Goal: Task Accomplishment & Management: Use online tool/utility

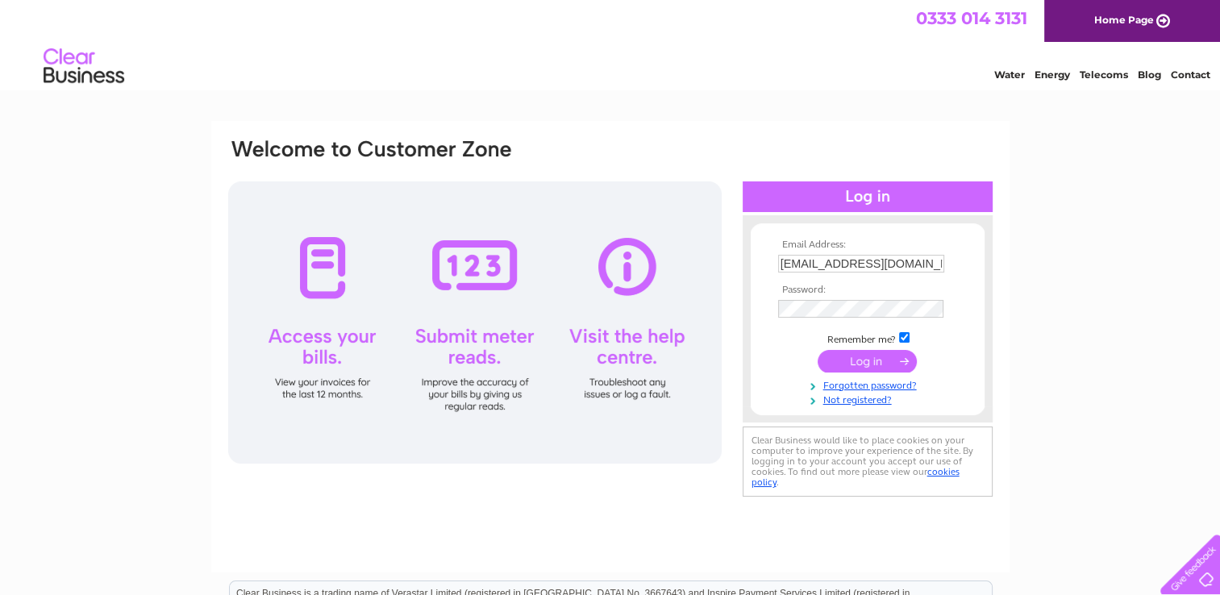
click at [861, 363] on input "submit" at bounding box center [867, 361] width 99 height 23
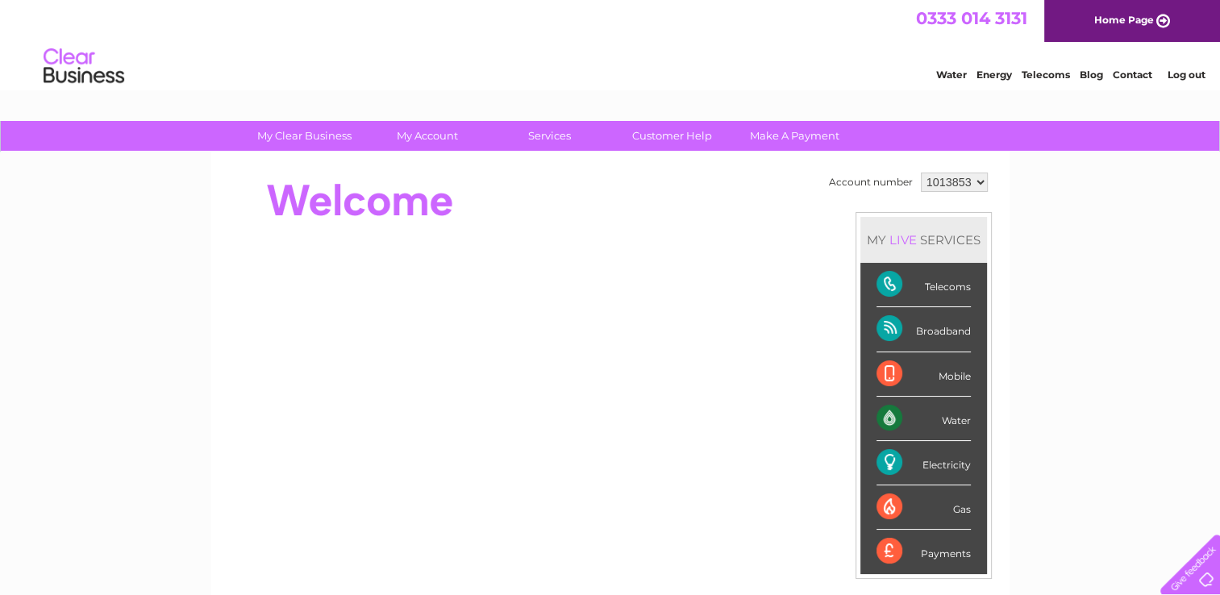
click at [931, 421] on div "Water" at bounding box center [924, 419] width 94 height 44
drag, startPoint x: 931, startPoint y: 421, endPoint x: 946, endPoint y: 421, distance: 15.3
click at [946, 421] on div "Water" at bounding box center [924, 419] width 94 height 44
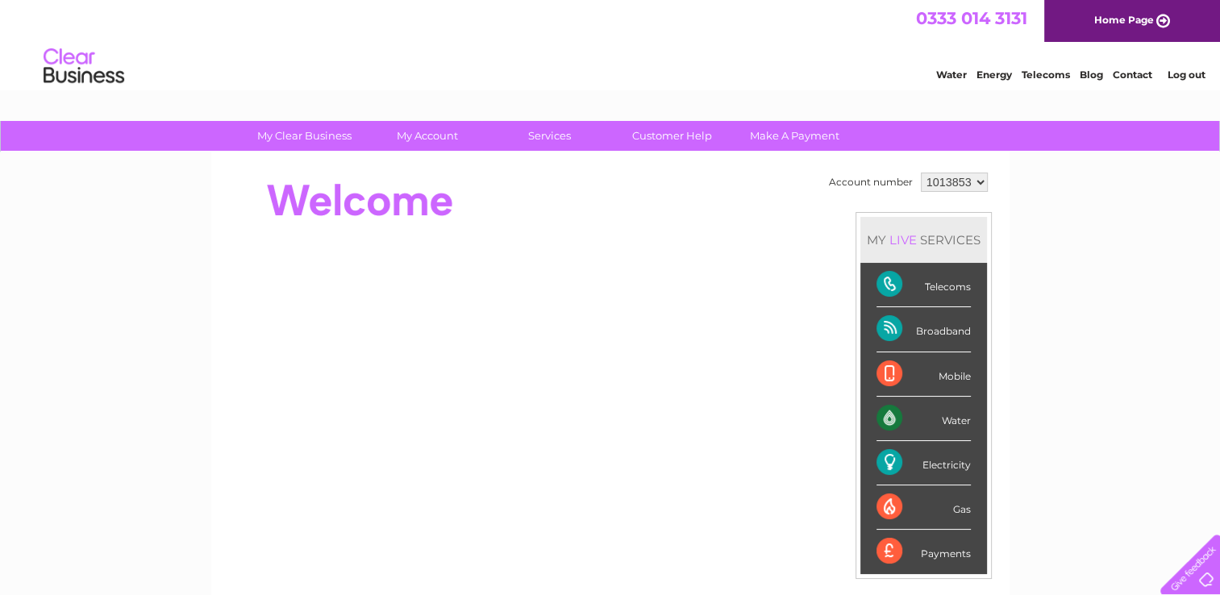
click at [946, 421] on div "Water" at bounding box center [924, 419] width 94 height 44
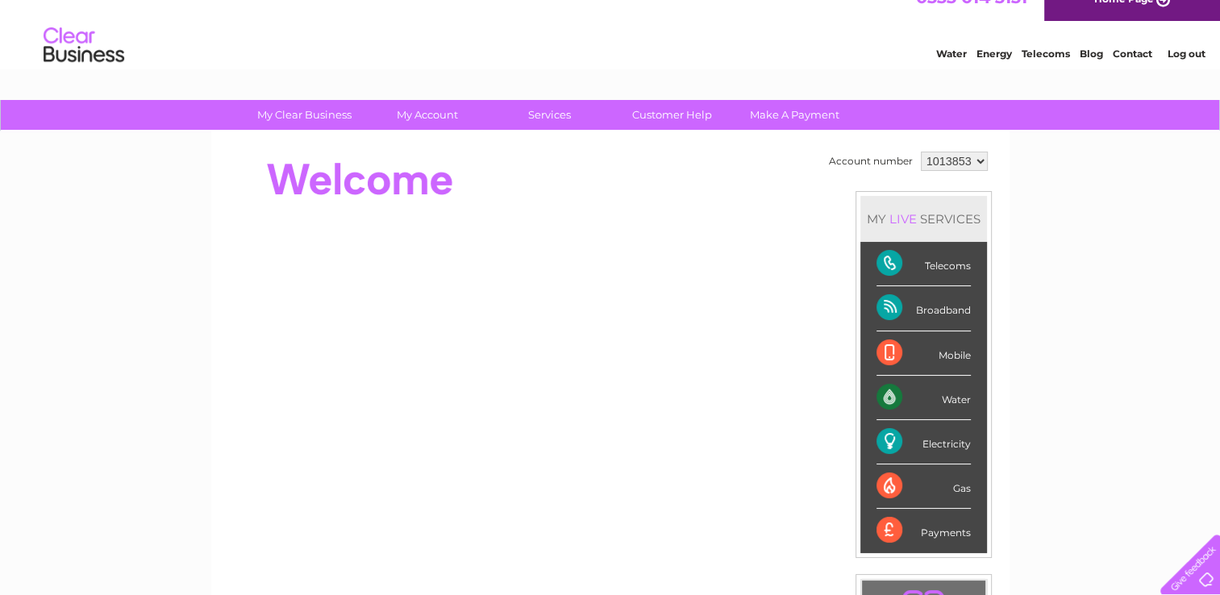
scroll to position [32, 0]
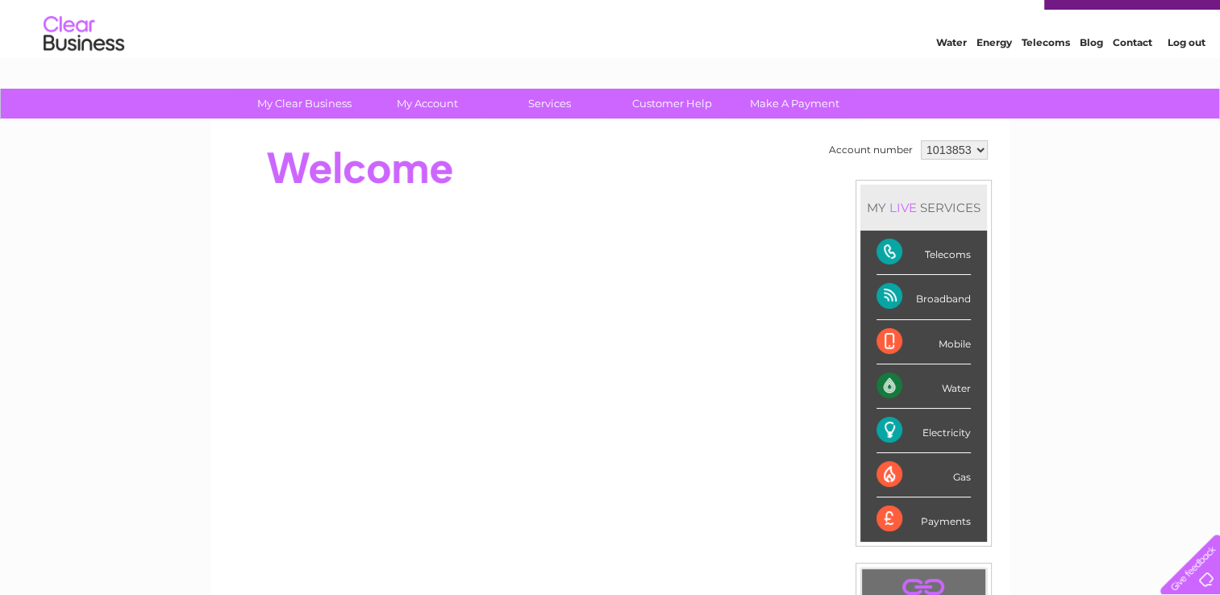
drag, startPoint x: 1226, startPoint y: 586, endPoint x: 1119, endPoint y: 163, distance: 435.8
click at [1119, 163] on div "My Clear Business Login Details My Details My Preferences Link Account My Accou…" at bounding box center [610, 542] width 1220 height 907
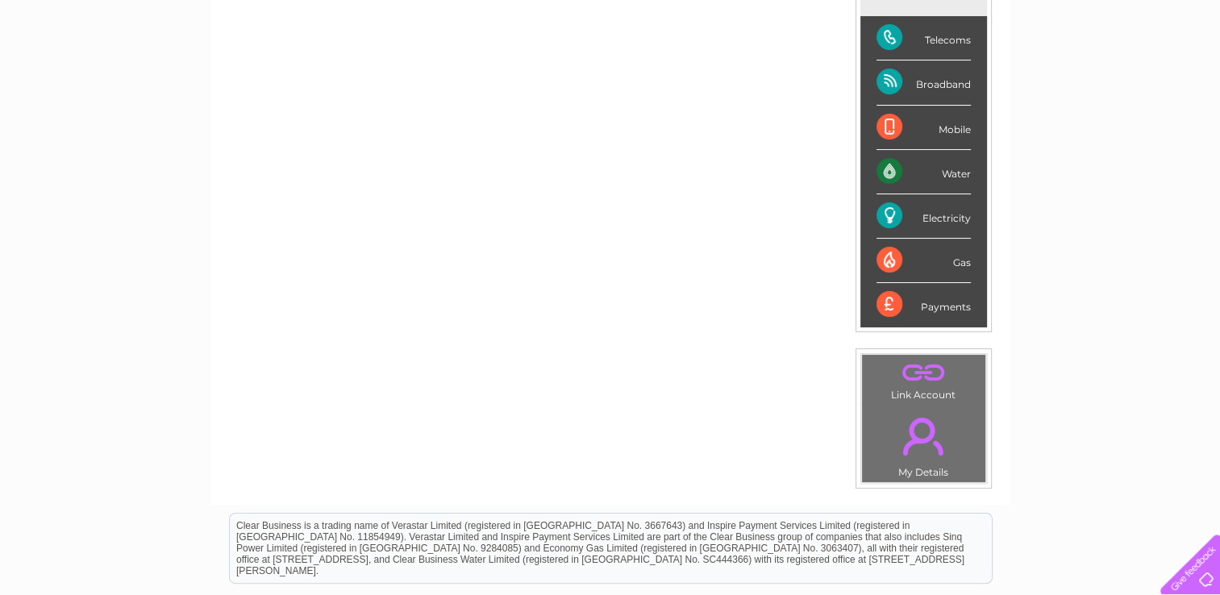
scroll to position [215, 0]
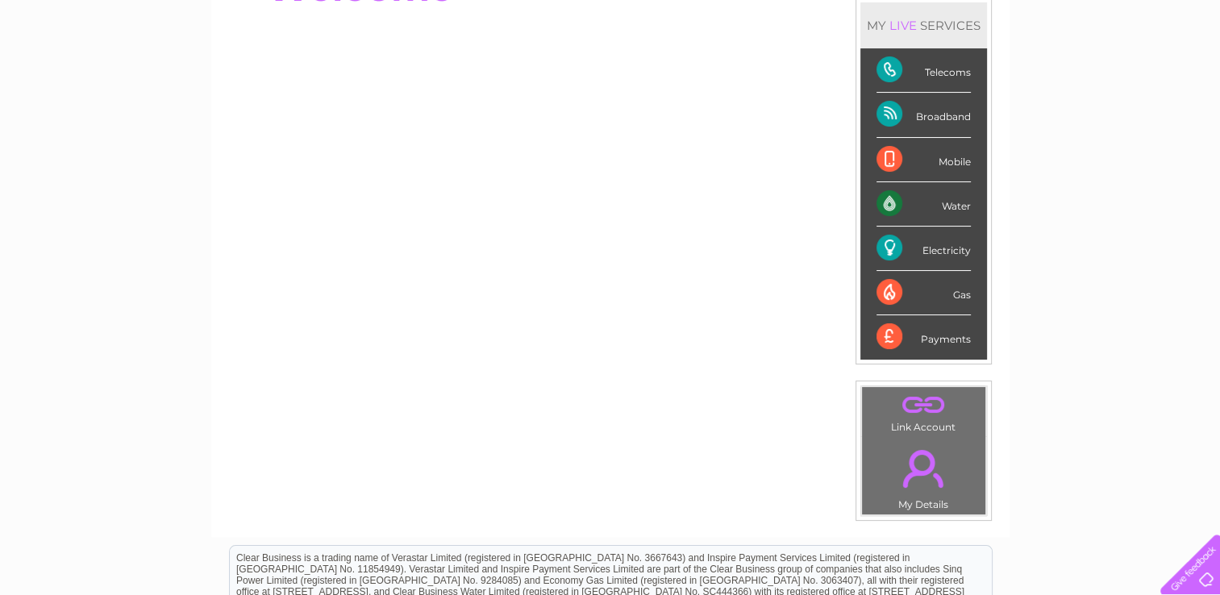
click at [887, 204] on div "Water" at bounding box center [924, 204] width 94 height 44
drag, startPoint x: 887, startPoint y: 204, endPoint x: 956, endPoint y: 215, distance: 69.4
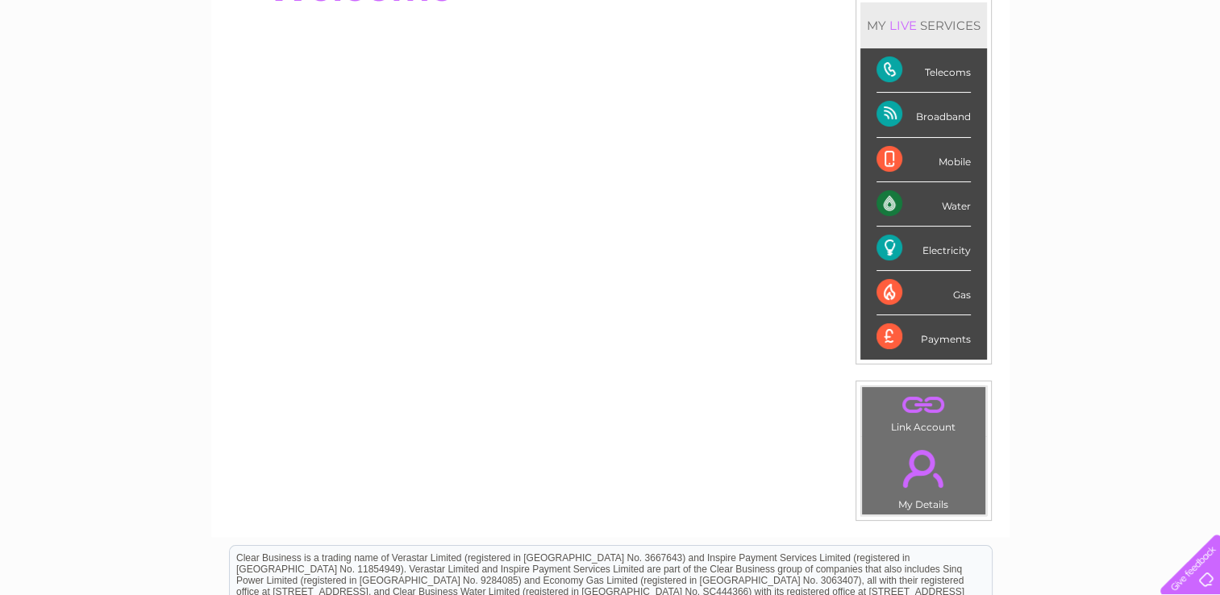
click at [956, 215] on div "Water" at bounding box center [924, 204] width 94 height 44
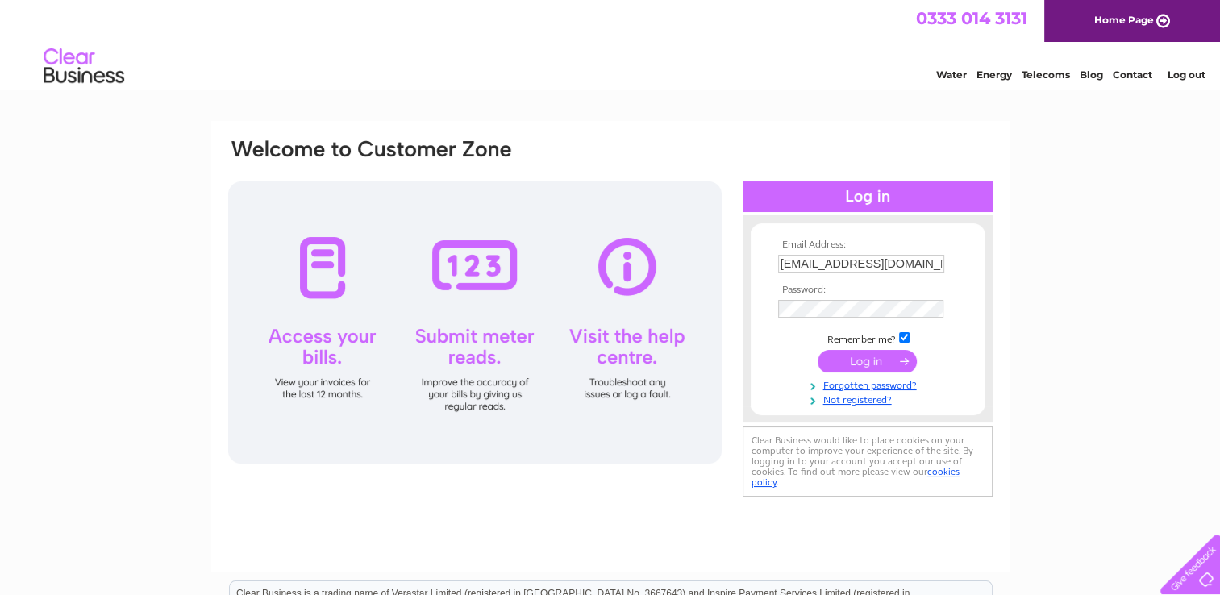
drag, startPoint x: 813, startPoint y: 363, endPoint x: 864, endPoint y: 364, distance: 50.8
click at [864, 364] on td at bounding box center [867, 361] width 187 height 31
click at [864, 364] on input "submit" at bounding box center [867, 361] width 99 height 23
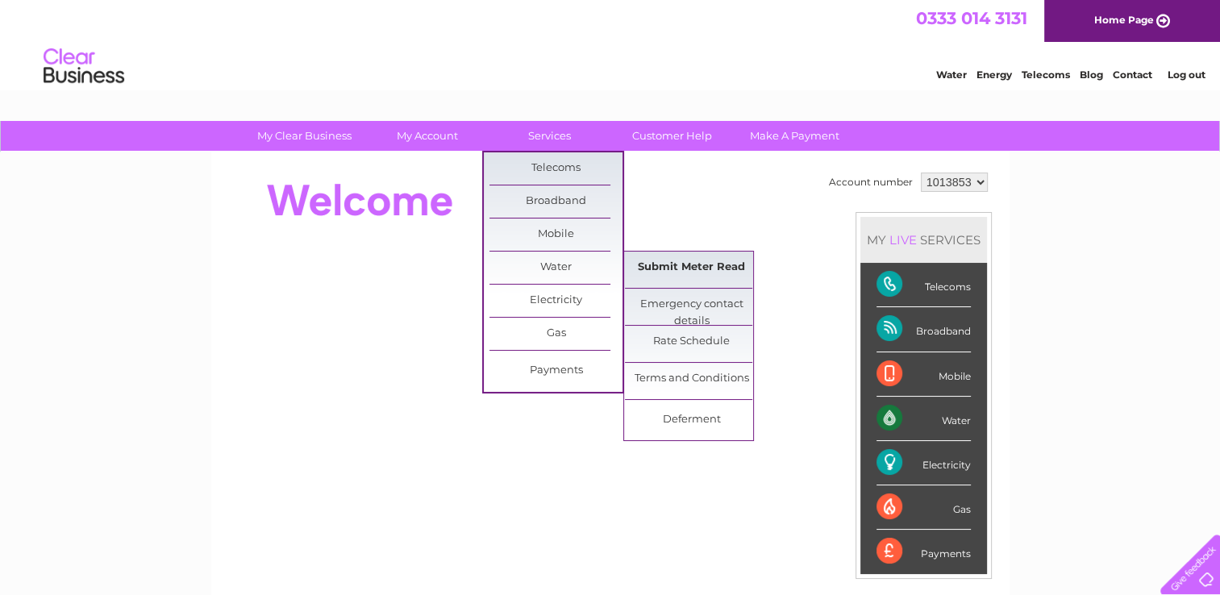
click at [661, 271] on link "Submit Meter Read" at bounding box center [691, 268] width 133 height 32
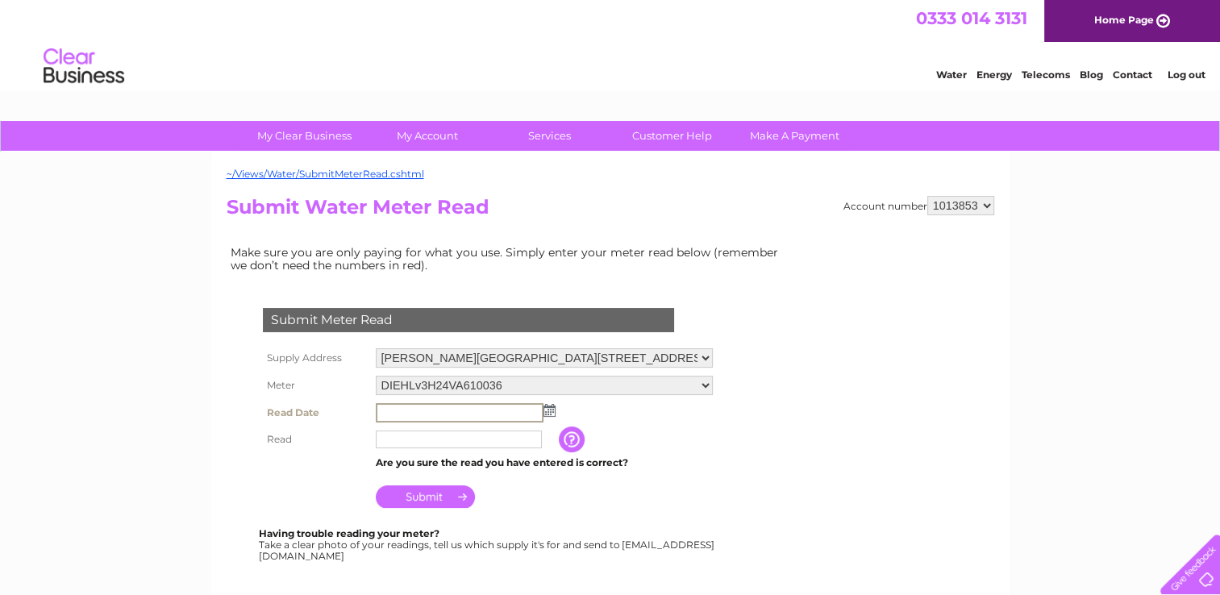
click at [385, 418] on input "text" at bounding box center [460, 412] width 168 height 19
click at [552, 409] on img at bounding box center [548, 409] width 12 height 13
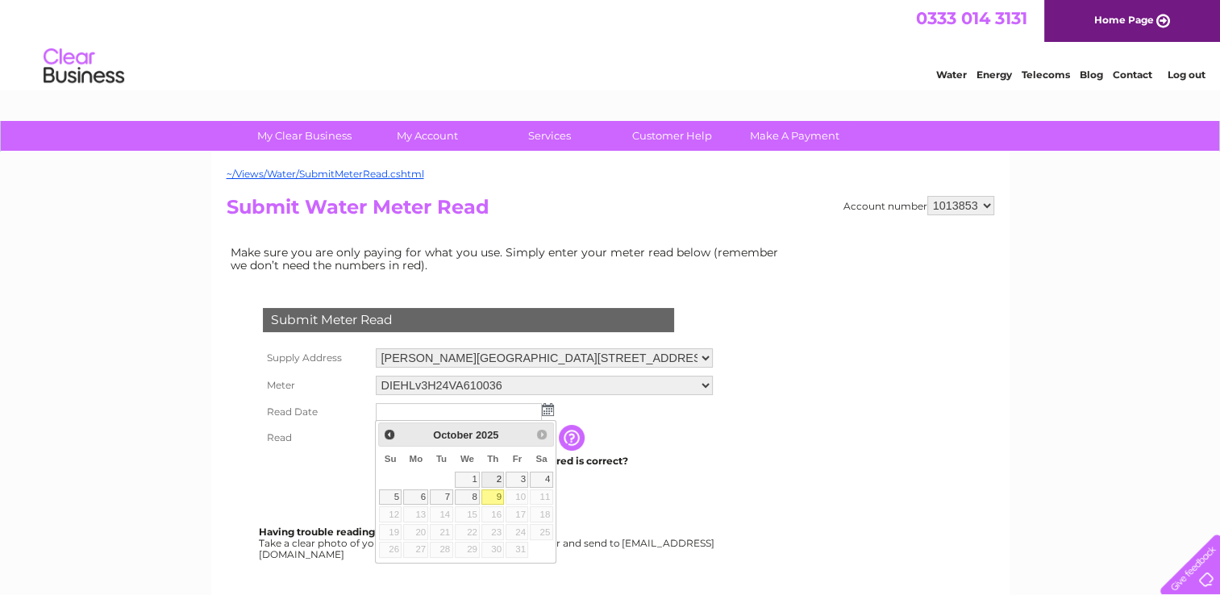
click at [493, 480] on link "2" at bounding box center [492, 480] width 23 height 16
type input "2025/10/02"
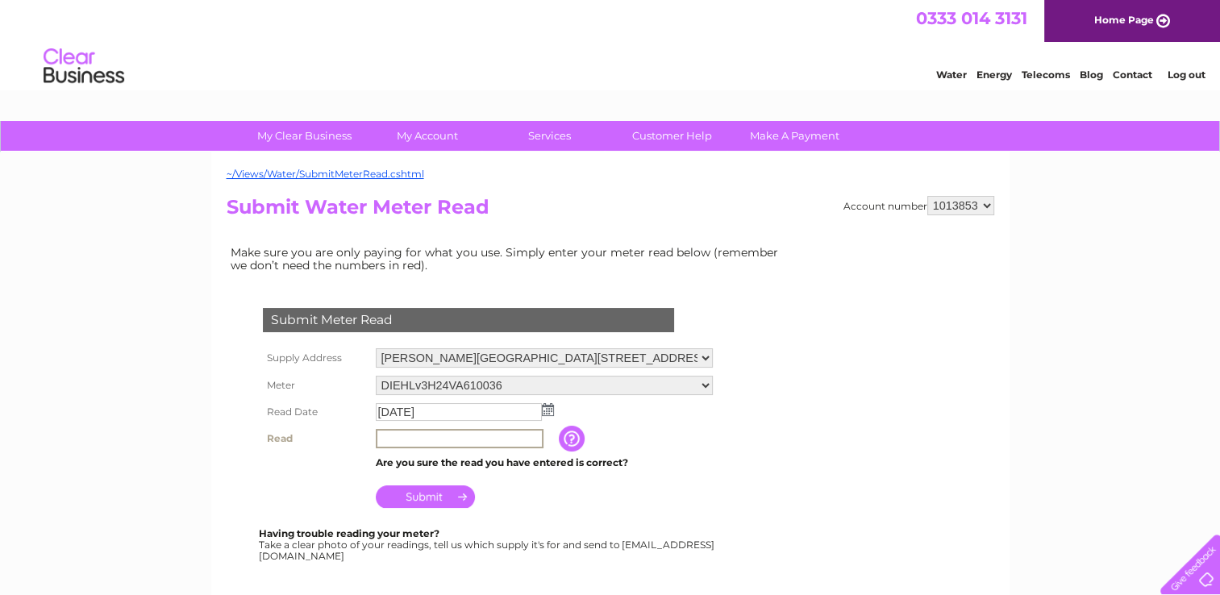
click at [390, 437] on input "text" at bounding box center [460, 438] width 168 height 19
type input "137"
click at [421, 495] on input "Submit" at bounding box center [425, 495] width 99 height 23
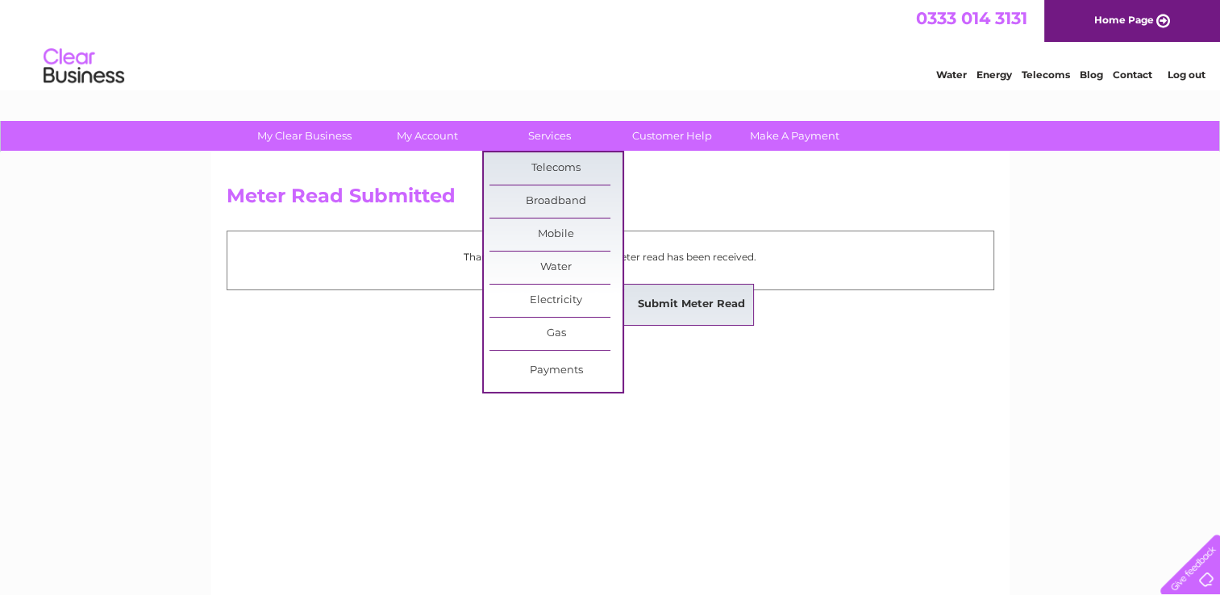
click at [675, 308] on link "Submit Meter Read" at bounding box center [691, 305] width 133 height 32
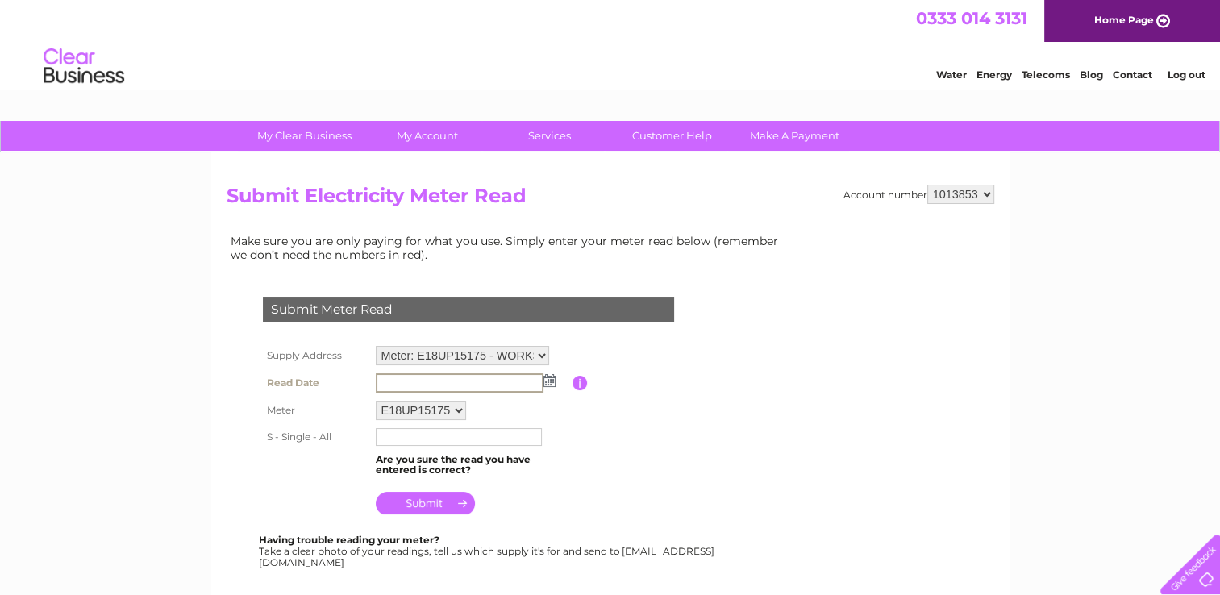
click at [395, 388] on input "text" at bounding box center [460, 382] width 168 height 19
click at [546, 379] on img at bounding box center [548, 379] width 12 height 13
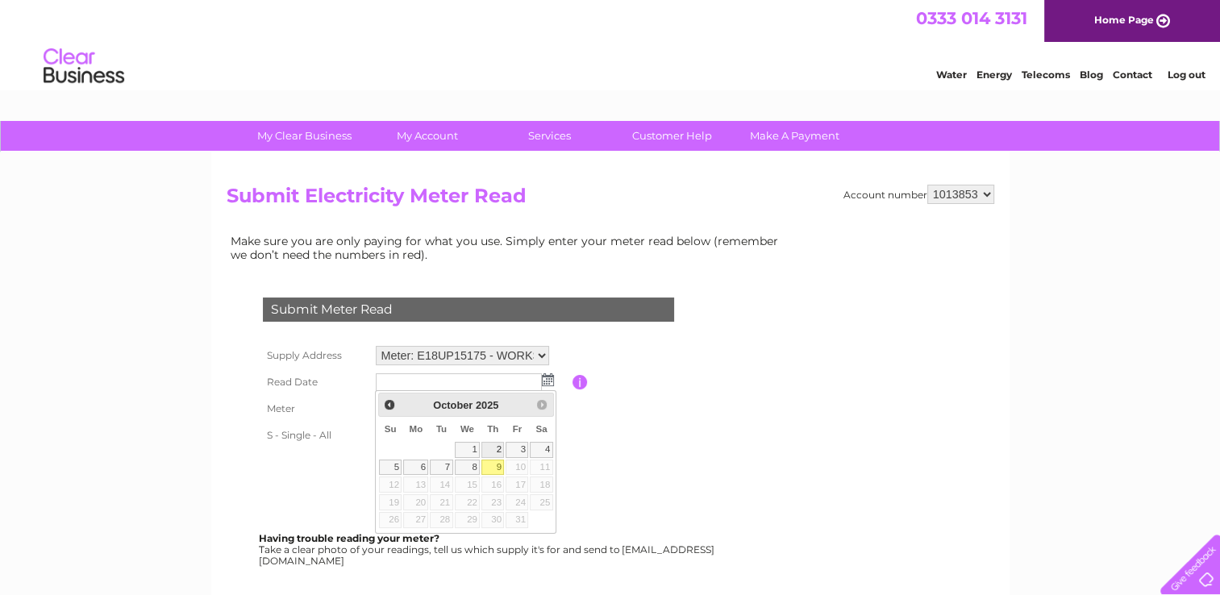
click at [493, 449] on link "2" at bounding box center [492, 450] width 23 height 16
type input "2025/10/02"
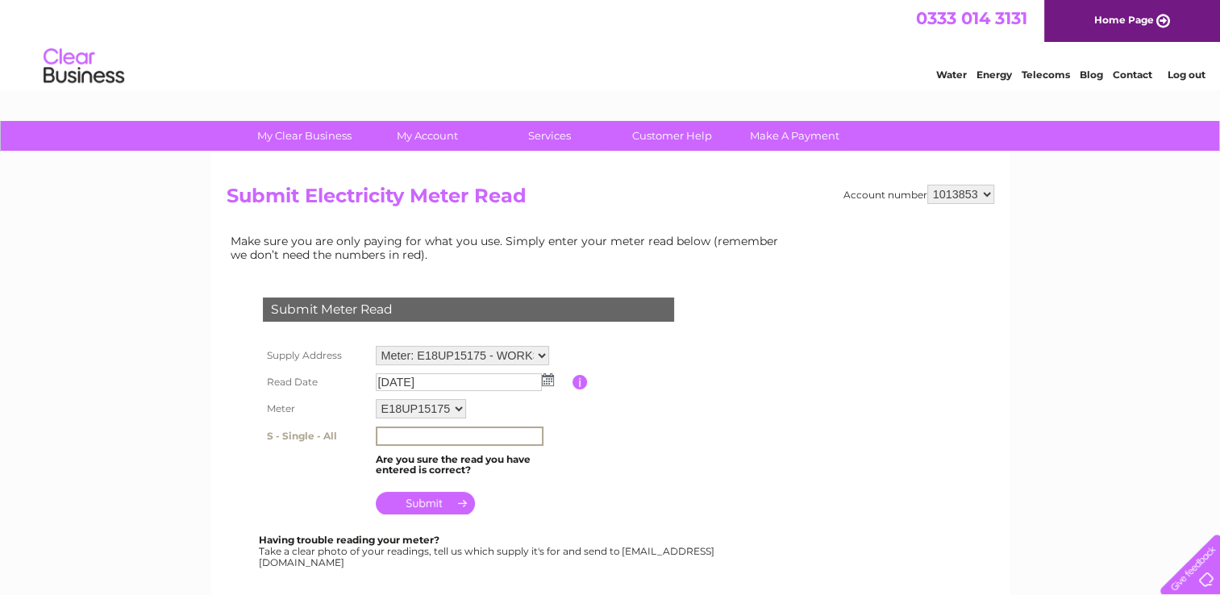
click at [401, 436] on input "text" at bounding box center [460, 436] width 168 height 19
type input "19843"
click at [424, 502] on input "submit" at bounding box center [425, 501] width 99 height 23
